Goal: Information Seeking & Learning: Learn about a topic

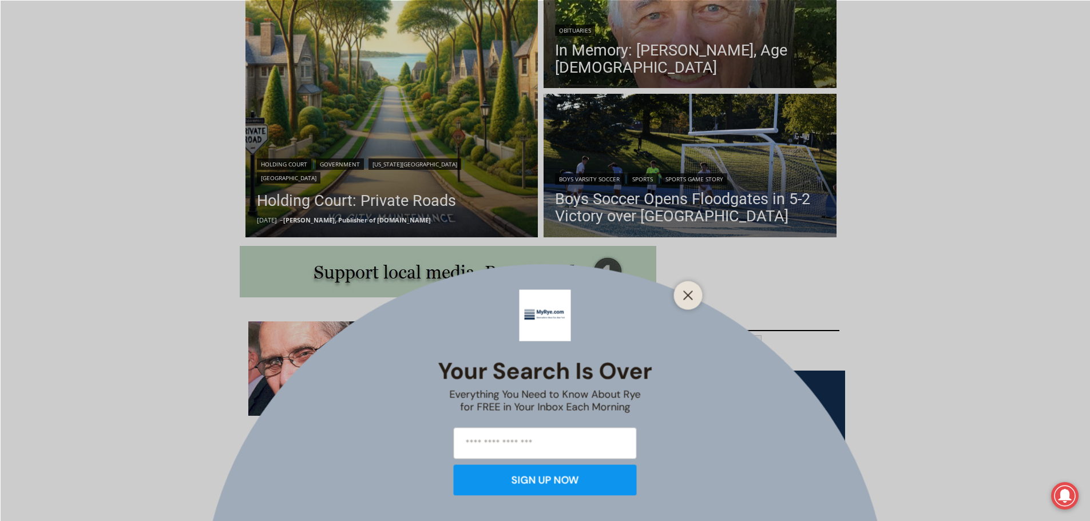
scroll to position [400, 0]
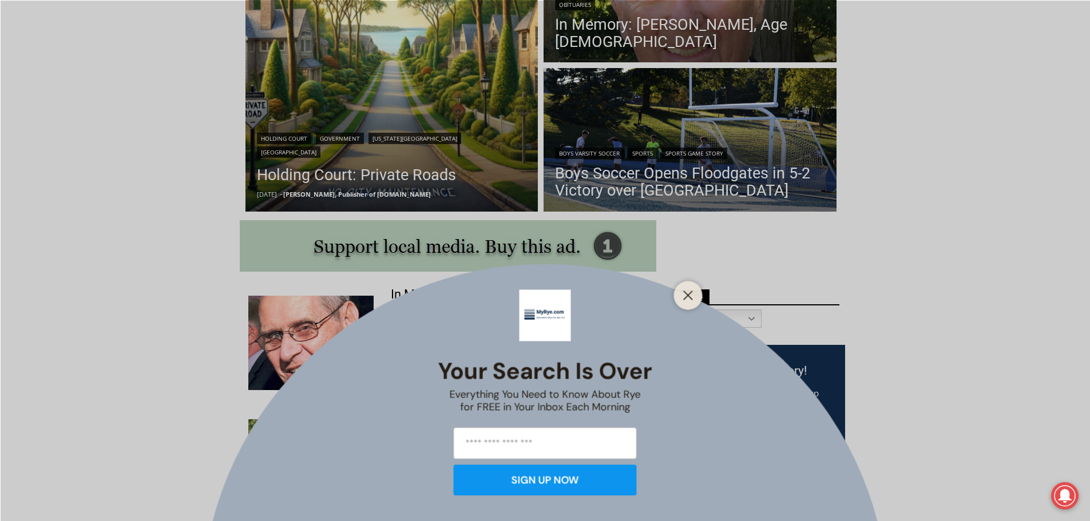
click at [682, 292] on button "Close" at bounding box center [688, 295] width 16 height 16
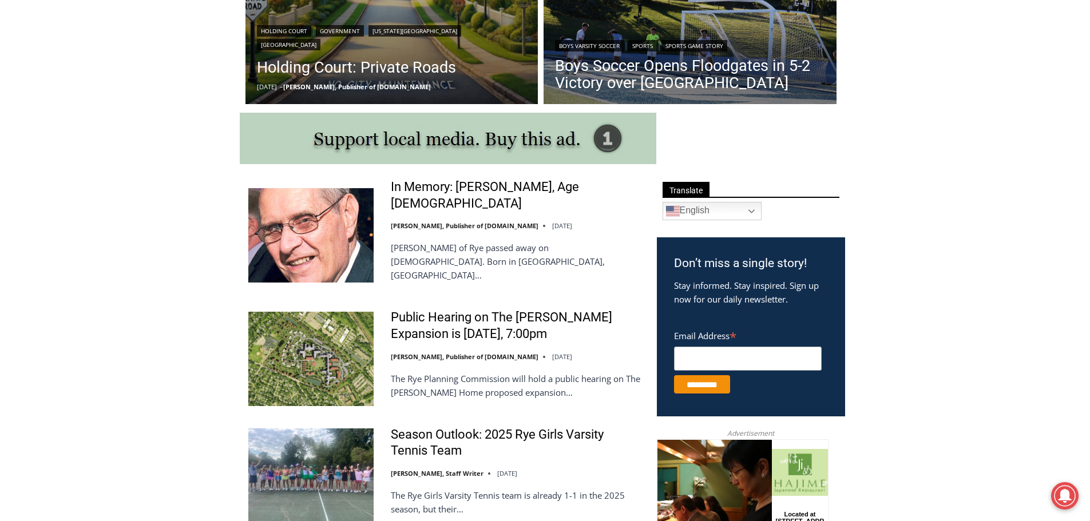
scroll to position [534, 0]
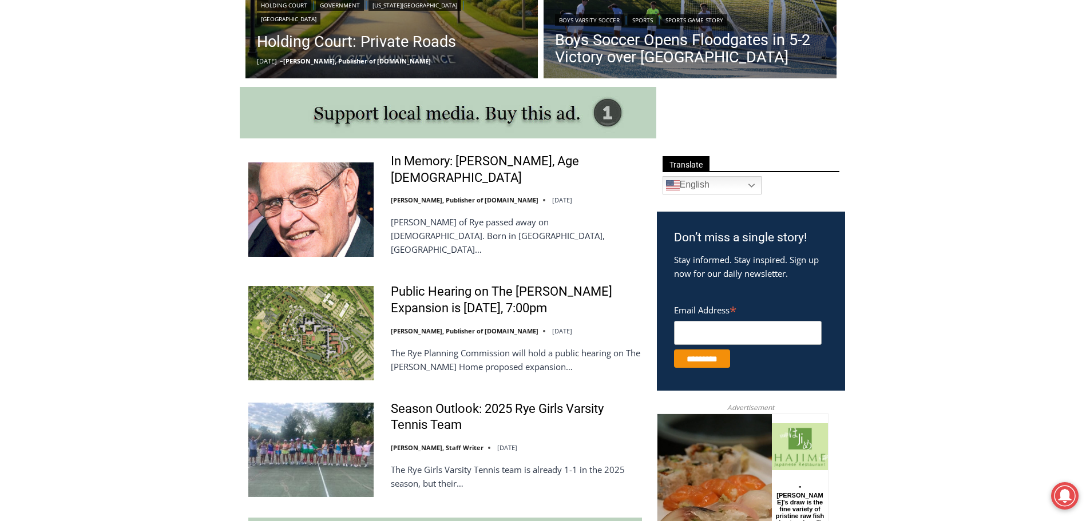
click at [309, 295] on img at bounding box center [310, 333] width 125 height 94
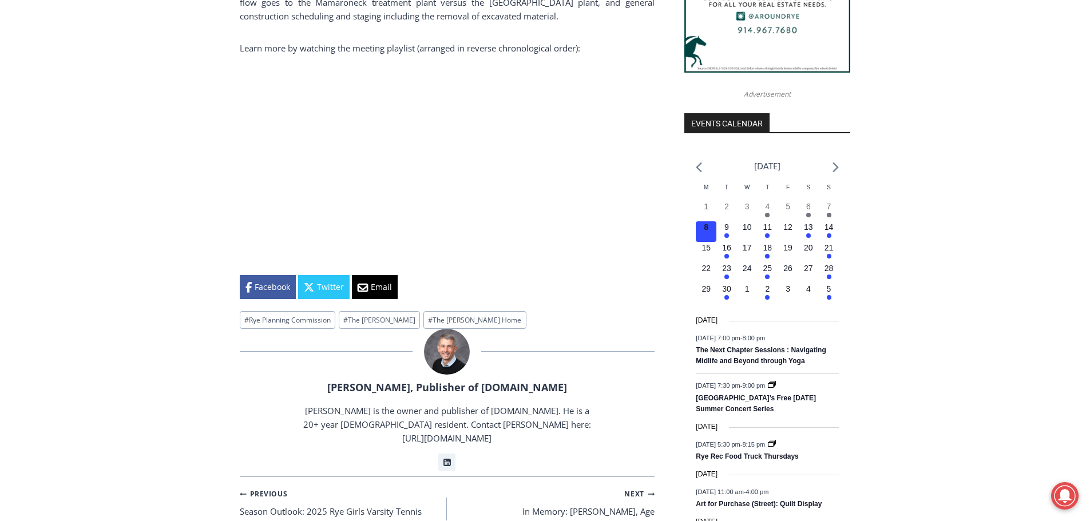
scroll to position [1201, 0]
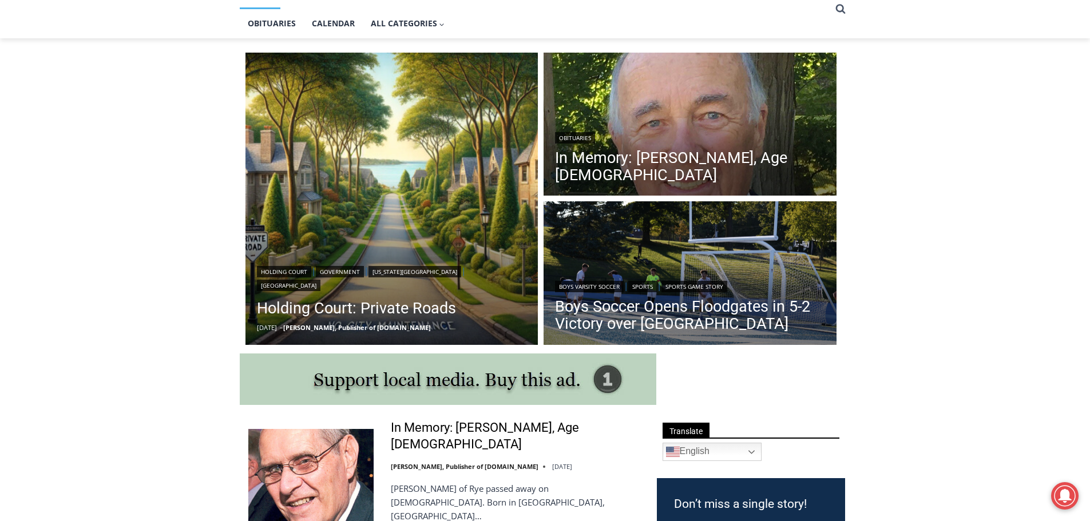
scroll to position [267, 0]
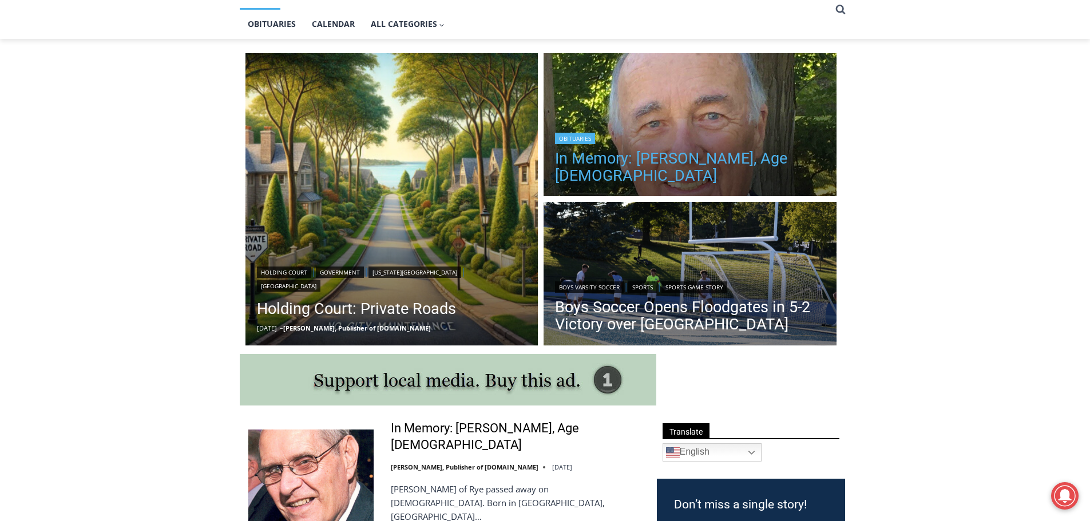
click at [796, 162] on link "In Memory: [PERSON_NAME], Age [DEMOGRAPHIC_DATA]" at bounding box center [690, 167] width 270 height 34
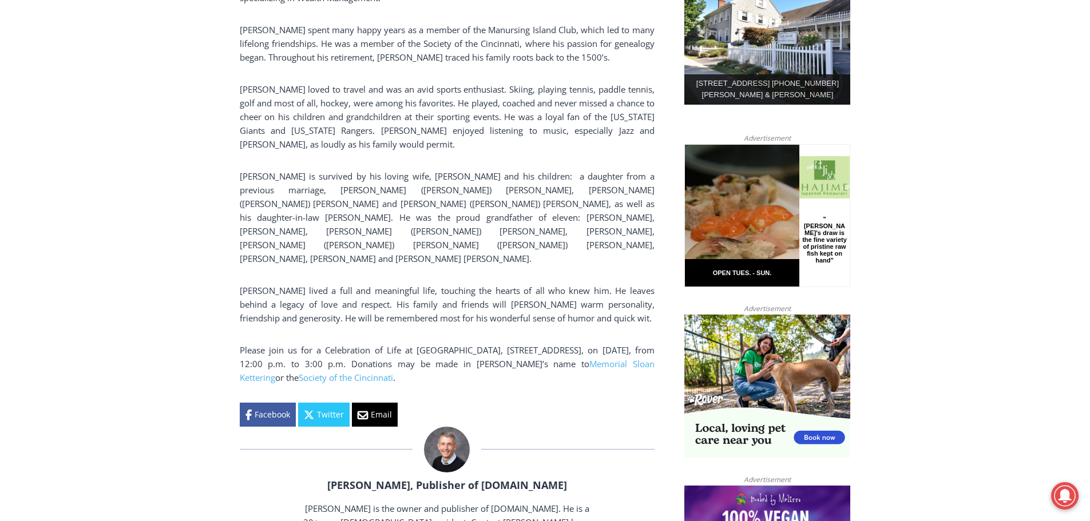
scroll to position [668, 0]
